Goal: Find specific page/section: Find specific page/section

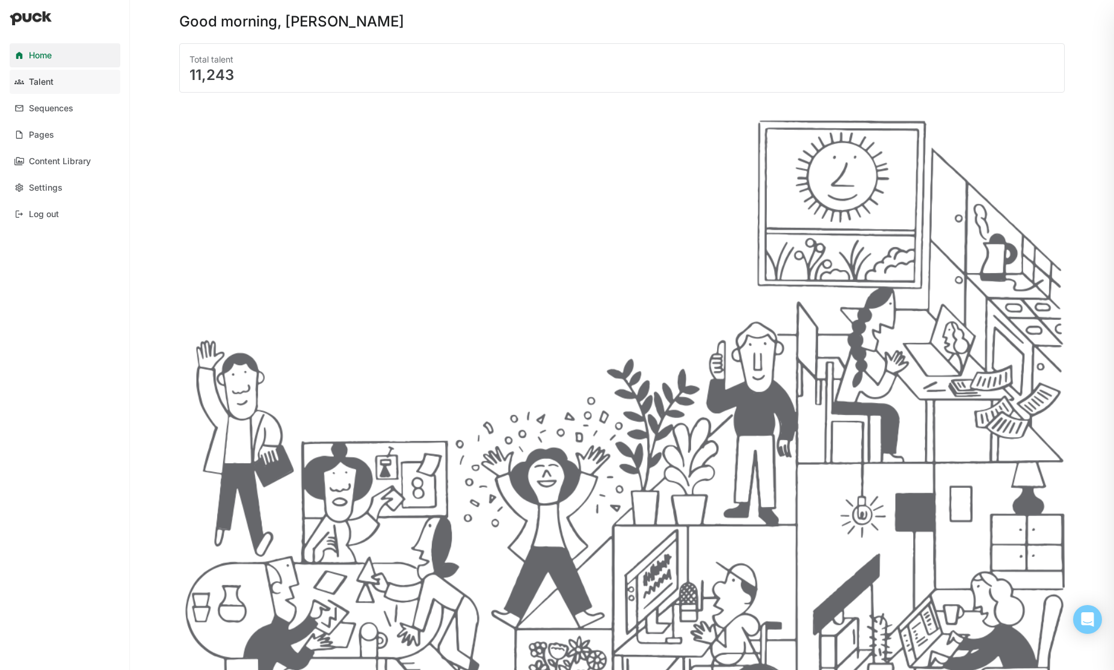
click at [46, 83] on div "Talent" at bounding box center [41, 82] width 25 height 10
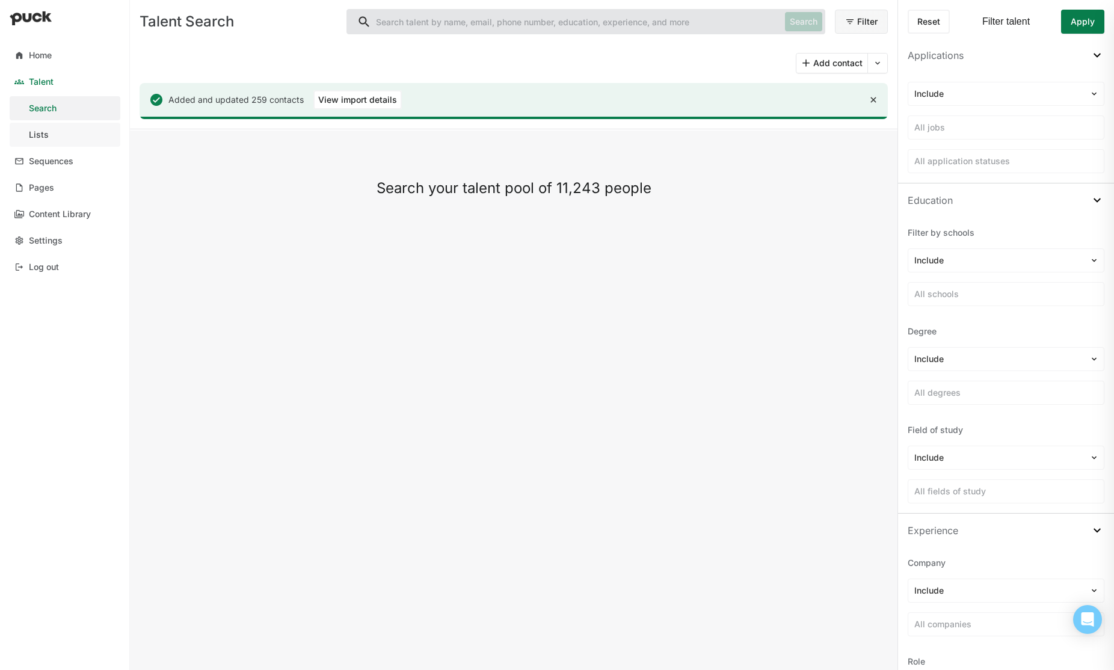
click at [40, 131] on div "Lists" at bounding box center [39, 135] width 20 height 10
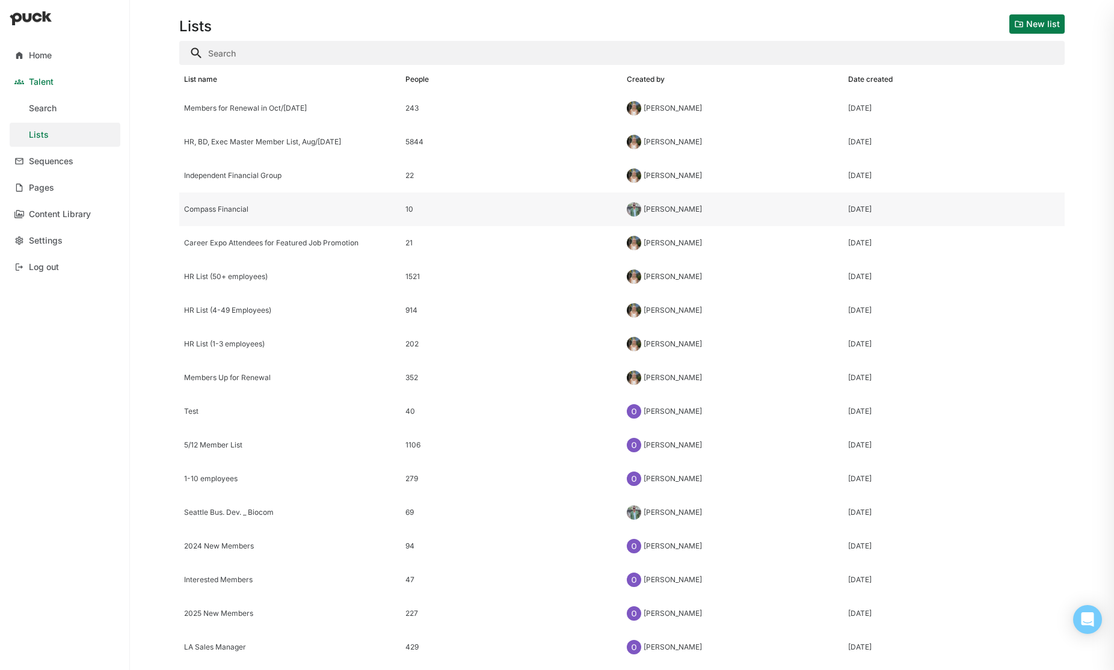
click at [256, 209] on div "Compass Financial" at bounding box center [290, 209] width 212 height 8
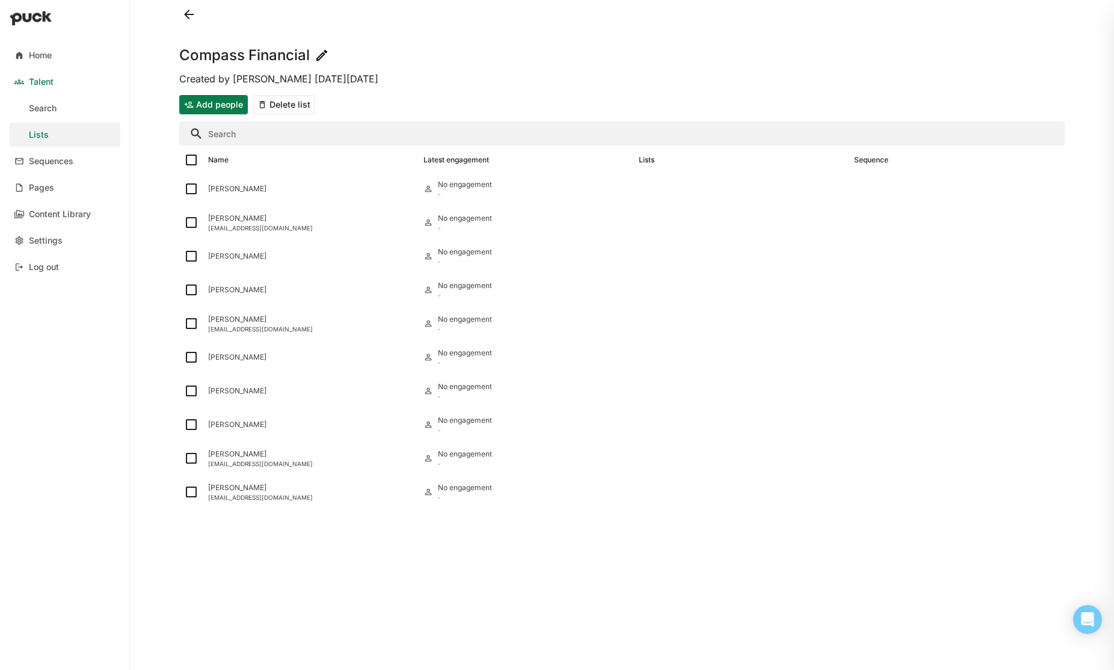
click at [39, 80] on div "Talent" at bounding box center [41, 82] width 25 height 10
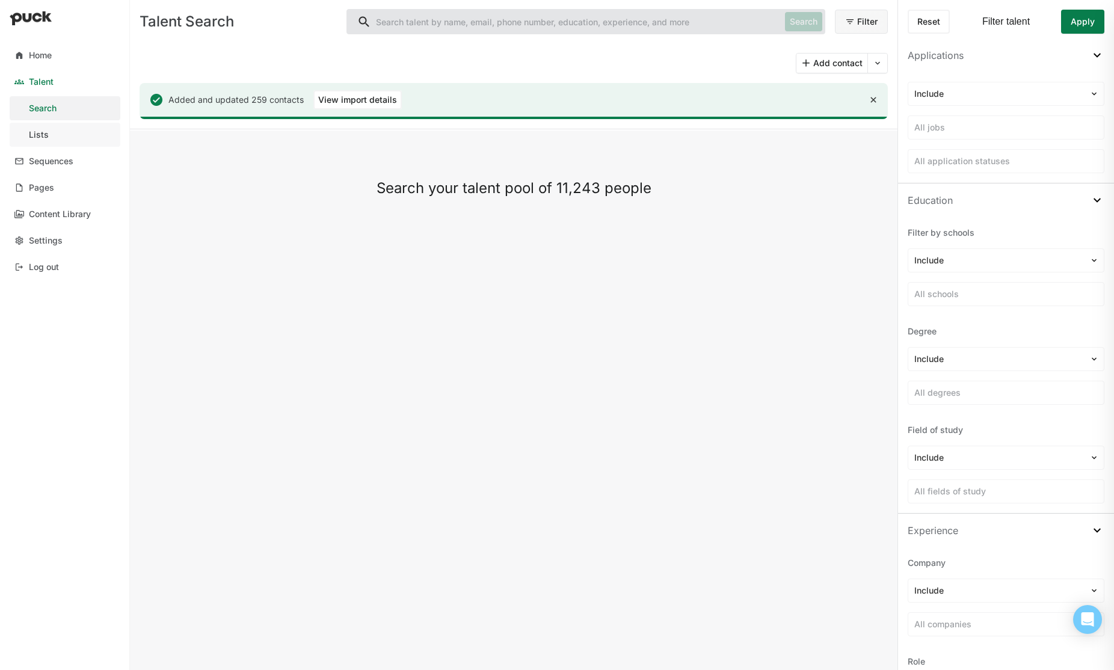
click at [36, 133] on div "Lists" at bounding box center [39, 135] width 20 height 10
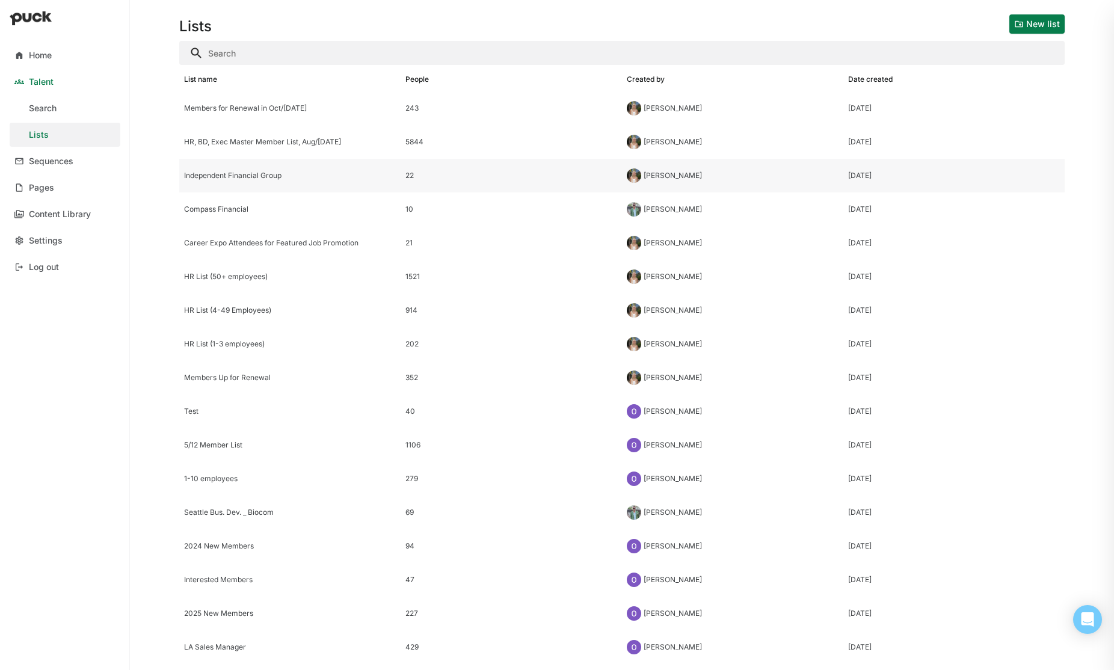
click at [236, 168] on div "Independent Financial Group" at bounding box center [289, 176] width 221 height 34
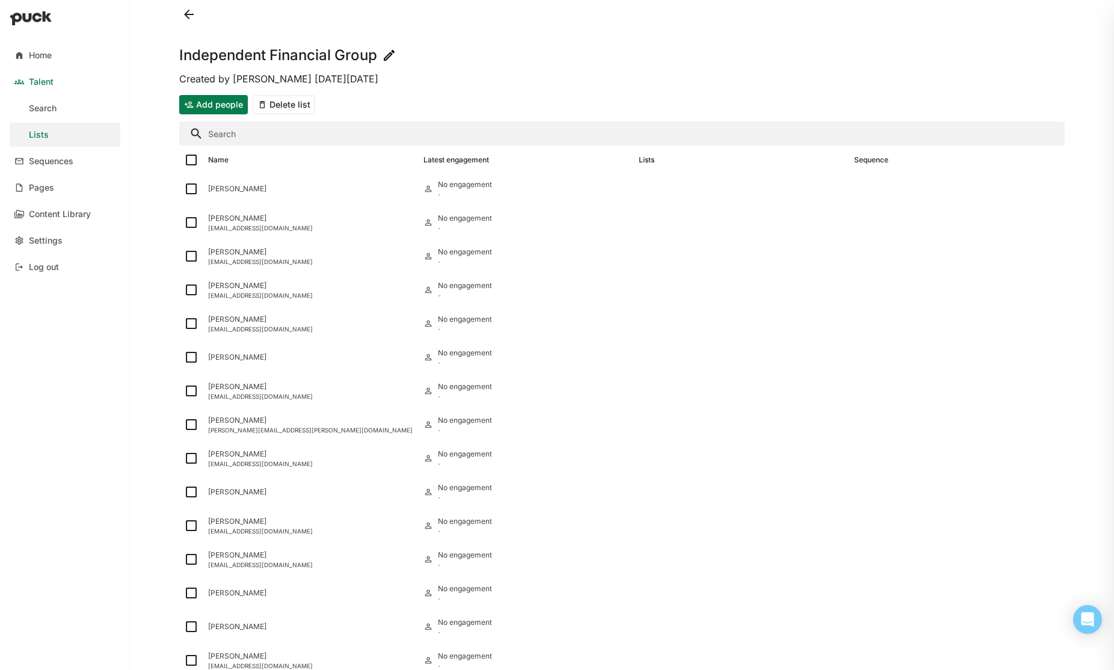
click at [35, 131] on div "Lists" at bounding box center [39, 135] width 20 height 10
